Goal: Information Seeking & Learning: Learn about a topic

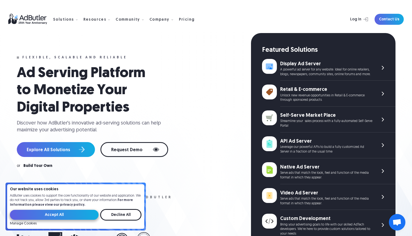
click at [72, 217] on input "Accept All" at bounding box center [54, 215] width 89 height 10
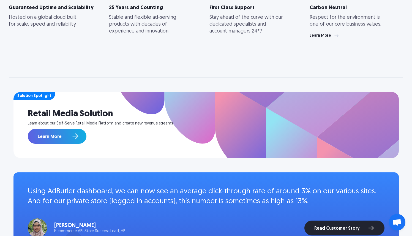
scroll to position [430, 0]
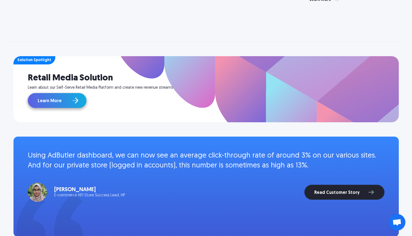
click at [67, 99] on link "Learn More" at bounding box center [57, 100] width 59 height 15
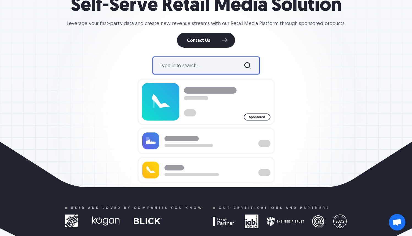
scroll to position [85, 0]
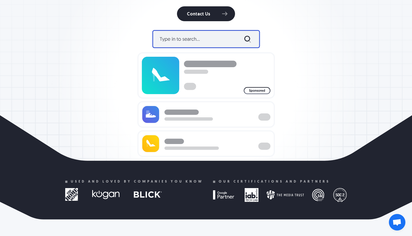
click at [214, 40] on img at bounding box center [206, 93] width 138 height 145
drag, startPoint x: 202, startPoint y: 42, endPoint x: 198, endPoint y: 42, distance: 3.9
click at [202, 42] on img at bounding box center [206, 93] width 138 height 145
click at [191, 41] on img at bounding box center [206, 93] width 138 height 145
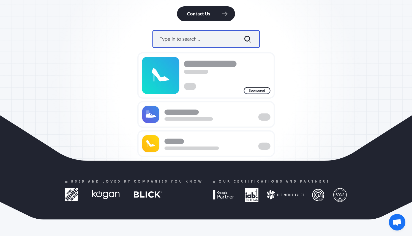
click at [199, 86] on img at bounding box center [206, 93] width 138 height 145
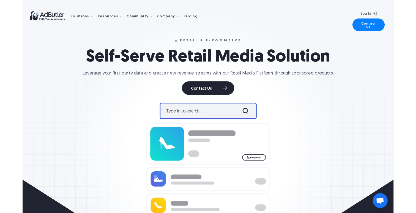
scroll to position [0, 0]
